Goal: Task Accomplishment & Management: Complete application form

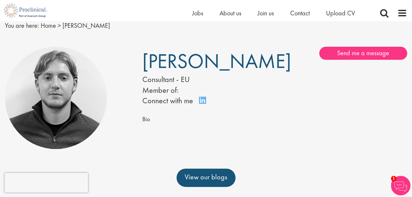
scroll to position [24, 0]
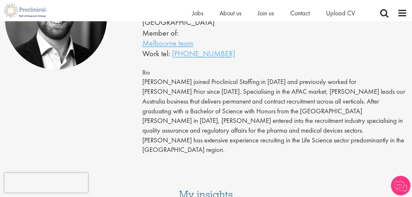
scroll to position [107, 0]
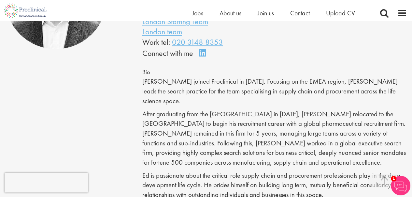
scroll to position [125, 0]
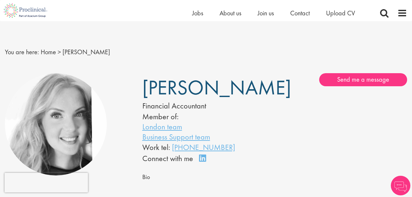
scroll to position [134, 0]
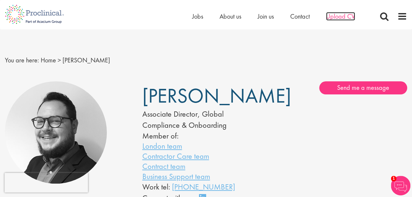
click at [344, 17] on span "Upload CV" at bounding box center [340, 16] width 29 height 8
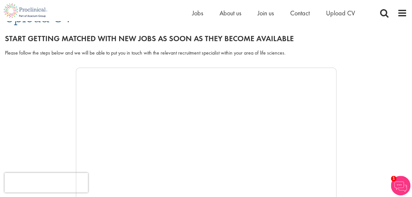
scroll to position [67, 0]
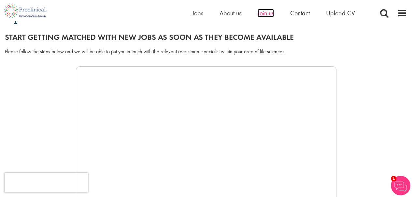
click at [269, 14] on span "Join us" at bounding box center [266, 13] width 16 height 8
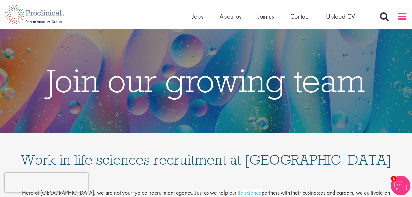
click at [399, 15] on span at bounding box center [403, 16] width 10 height 10
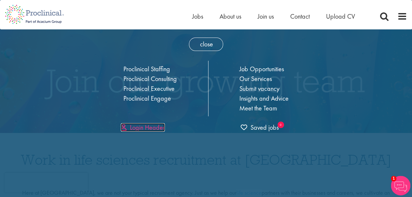
click at [158, 128] on link "Login Header" at bounding box center [143, 127] width 44 height 8
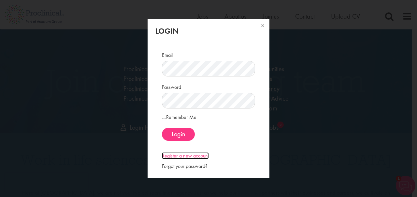
click at [188, 153] on link "Register a new account" at bounding box center [185, 155] width 47 height 7
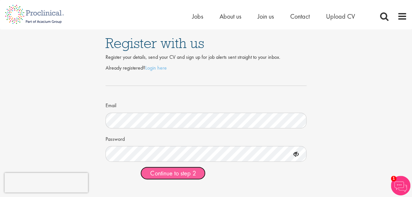
click at [172, 176] on span "Continue to step 2" at bounding box center [173, 173] width 46 height 8
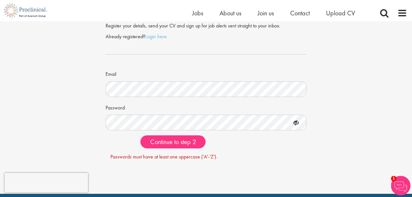
scroll to position [24, 0]
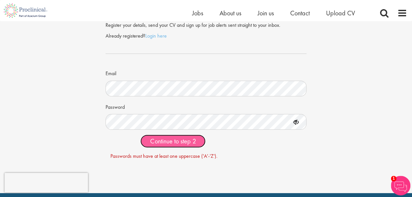
click at [185, 137] on span "Continue to step 2" at bounding box center [173, 141] width 46 height 8
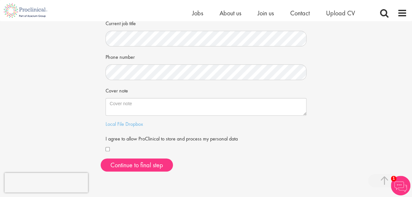
scroll to position [143, 0]
click at [110, 148] on div at bounding box center [206, 149] width 201 height 8
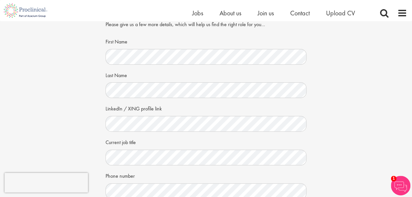
scroll to position [23, 0]
click at [131, 108] on label "LinkedIn / XING profile link" at bounding box center [134, 109] width 56 height 10
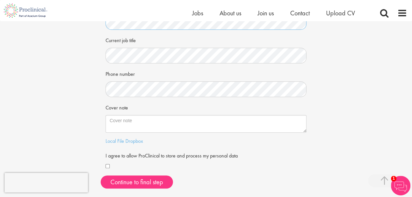
scroll to position [126, 0]
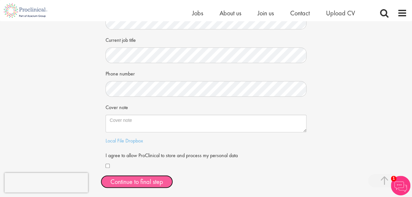
click at [135, 184] on button "Continue to final step" at bounding box center [137, 181] width 72 height 13
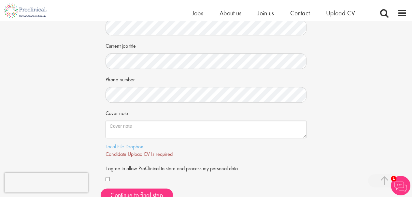
scroll to position [120, 0]
click at [114, 150] on div "Local File Dropbox" at bounding box center [206, 146] width 201 height 7
click at [116, 146] on link "Local File" at bounding box center [115, 146] width 19 height 7
